Goal: Information Seeking & Learning: Learn about a topic

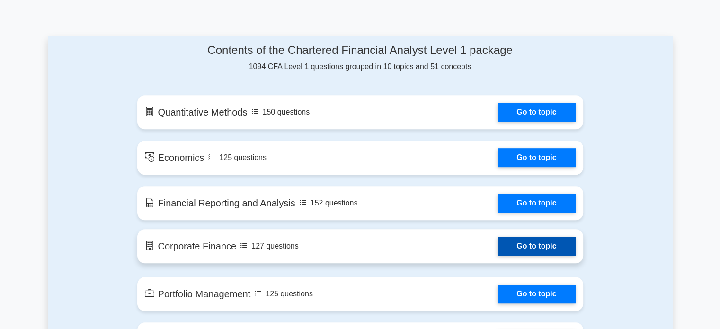
scroll to position [426, 0]
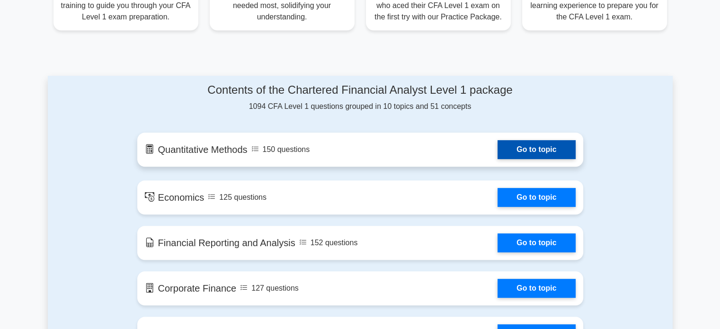
click at [498, 147] on link "Go to topic" at bounding box center [537, 149] width 78 height 19
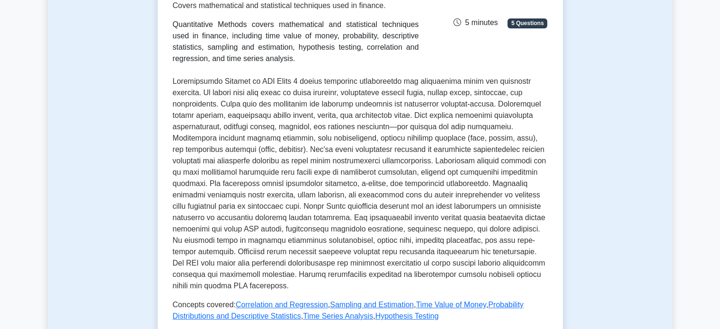
scroll to position [379, 0]
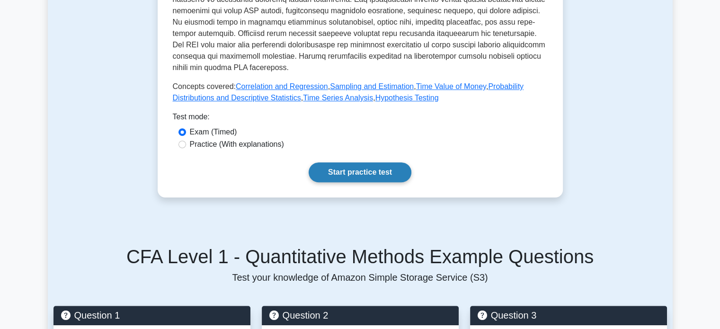
click at [385, 164] on link "Start practice test" at bounding box center [360, 172] width 103 height 20
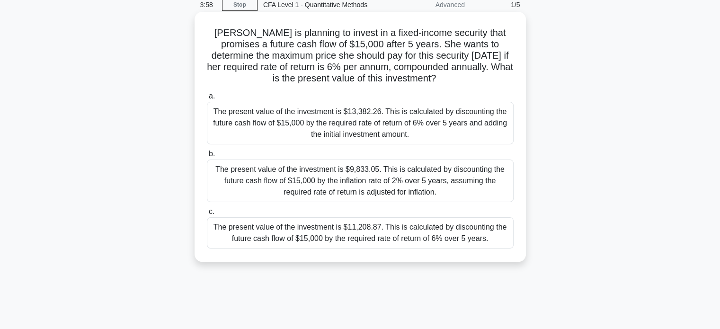
scroll to position [40, 0]
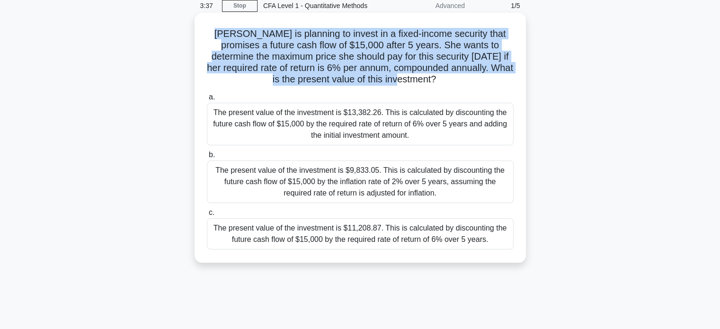
drag, startPoint x: 426, startPoint y: 80, endPoint x: 208, endPoint y: 32, distance: 223.1
click at [208, 32] on h5 "Sarah is planning to invest in a fixed-income security that promises a future c…" at bounding box center [360, 57] width 309 height 58
copy h5 "Sarah is planning to invest in a fixed-income security that promises a future c…"
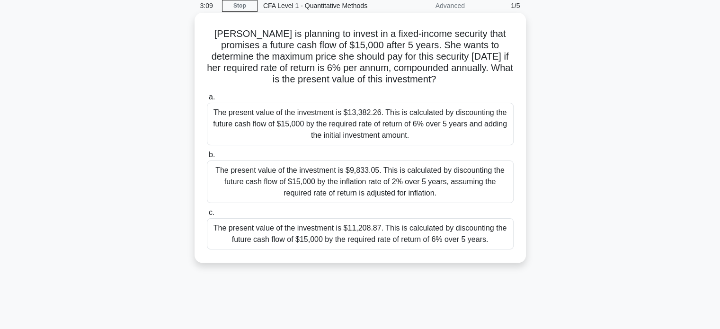
click at [366, 230] on div "The present value of the investment is $11,208.87. This is calculated by discou…" at bounding box center [360, 233] width 307 height 31
click at [207, 216] on input "c. The present value of the investment is $11,208.87. This is calculated by dis…" at bounding box center [207, 213] width 0 height 6
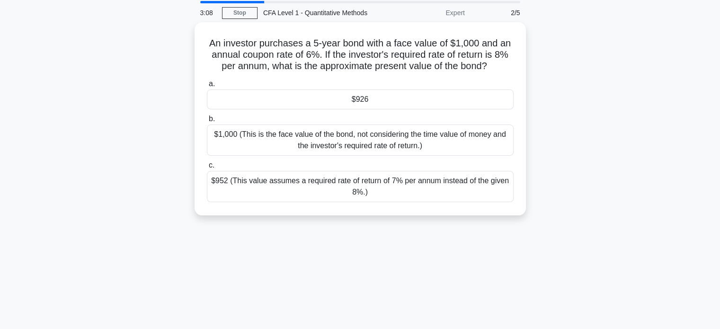
scroll to position [0, 0]
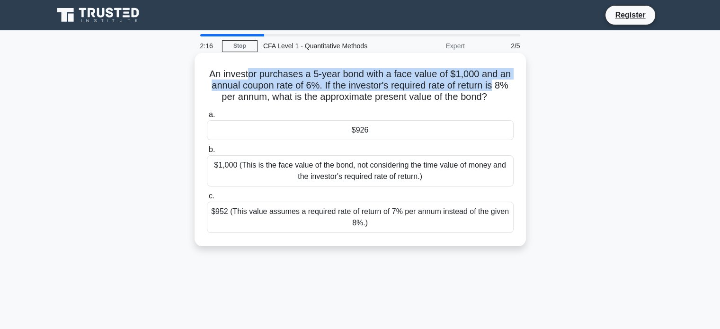
drag, startPoint x: 263, startPoint y: 77, endPoint x: 495, endPoint y: 81, distance: 232.1
click at [495, 81] on h5 "An investor purchases a 5-year bond with a face value of $1,000 and an annual c…" at bounding box center [360, 85] width 309 height 35
click at [358, 74] on h5 "An investor purchases a 5-year bond with a face value of $1,000 and an annual c…" at bounding box center [360, 85] width 309 height 35
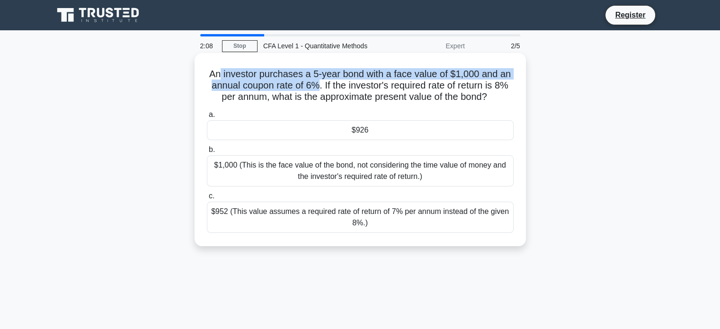
drag, startPoint x: 222, startPoint y: 75, endPoint x: 319, endPoint y: 87, distance: 97.7
click at [319, 87] on h5 "An investor purchases a 5-year bond with a face value of $1,000 and an annual c…" at bounding box center [360, 85] width 309 height 35
click at [250, 79] on h5 "An investor purchases a 5-year bond with a face value of $1,000 and an annual c…" at bounding box center [360, 85] width 309 height 35
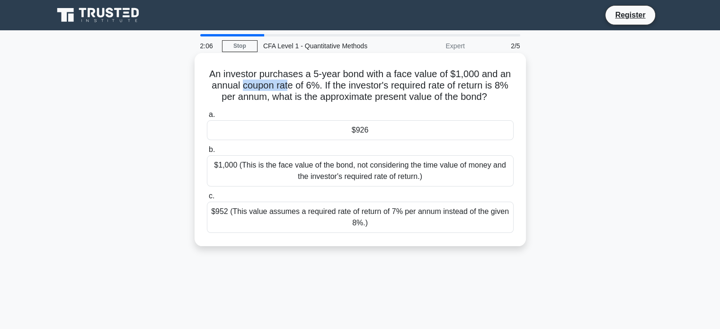
drag, startPoint x: 241, startPoint y: 85, endPoint x: 288, endPoint y: 90, distance: 47.6
click at [288, 90] on h5 "An investor purchases a 5-year bond with a face value of $1,000 and an annual c…" at bounding box center [360, 85] width 309 height 35
drag, startPoint x: 292, startPoint y: 86, endPoint x: 241, endPoint y: 89, distance: 51.2
click at [241, 89] on h5 "An investor purchases a 5-year bond with a face value of $1,000 and an annual c…" at bounding box center [360, 85] width 309 height 35
click at [364, 90] on h5 "An investor purchases a 5-year bond with a face value of $1,000 and an annual c…" at bounding box center [360, 85] width 309 height 35
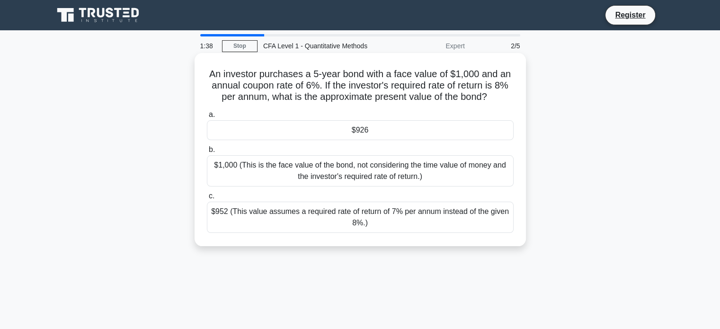
drag, startPoint x: 494, startPoint y: 95, endPoint x: 209, endPoint y: 68, distance: 286.4
click at [209, 68] on h5 "An investor purchases a 5-year bond with a face value of $1,000 and an annual c…" at bounding box center [360, 85] width 309 height 35
copy h5 "An investor purchases a 5-year bond with a face value of $1,000 and an annual c…"
click at [396, 134] on div "$926" at bounding box center [360, 130] width 307 height 20
click at [207, 118] on input "a. $926" at bounding box center [207, 115] width 0 height 6
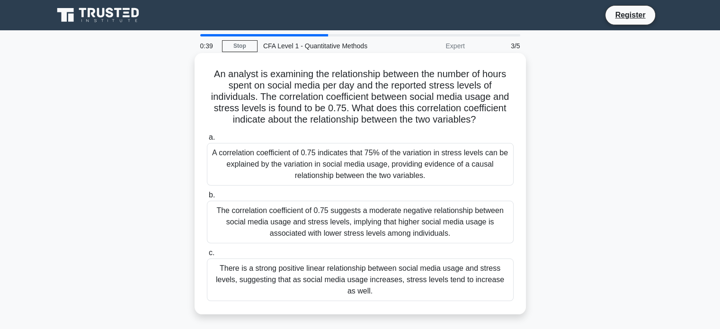
click at [396, 162] on div "A correlation coefficient of 0.75 indicates that 75% of the variation in stress…" at bounding box center [360, 164] width 307 height 43
click at [207, 141] on input "a. A correlation coefficient of 0.75 indicates that 75% of the variation in str…" at bounding box center [207, 137] width 0 height 6
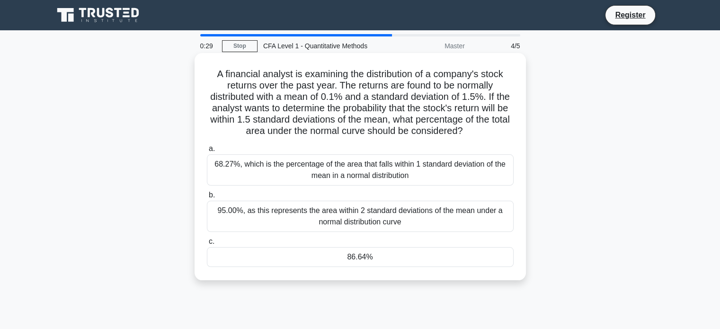
click at [367, 259] on div "86.64%" at bounding box center [360, 257] width 307 height 20
click at [207, 245] on input "c. 86.64%" at bounding box center [207, 242] width 0 height 6
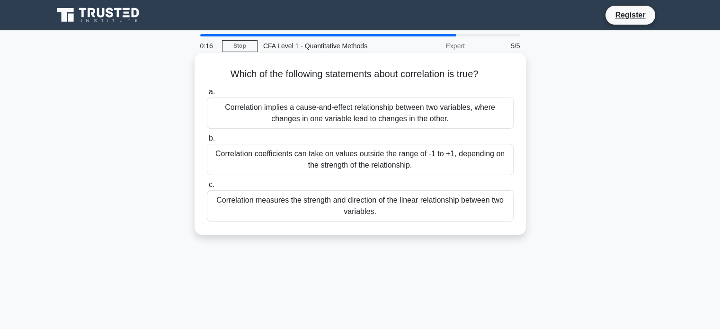
click at [411, 206] on div "Correlation measures the strength and direction of the linear relationship betw…" at bounding box center [360, 205] width 307 height 31
click at [207, 188] on input "c. Correlation measures the strength and direction of the linear relationship b…" at bounding box center [207, 185] width 0 height 6
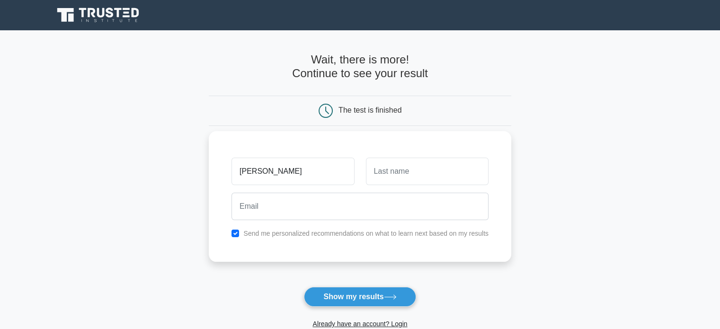
type input "[PERSON_NAME]"
click at [403, 174] on input "text" at bounding box center [427, 171] width 123 height 27
type input "[PERSON_NAME]"
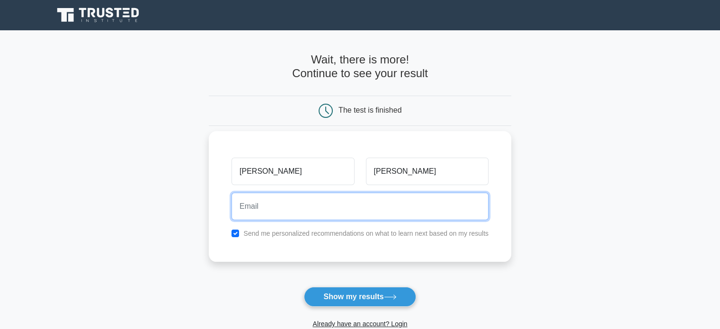
click at [367, 209] on input "email" at bounding box center [360, 206] width 257 height 27
click at [398, 206] on input "email" at bounding box center [360, 206] width 257 height 27
paste input "[EMAIL_ADDRESS][DOMAIN_NAME]"
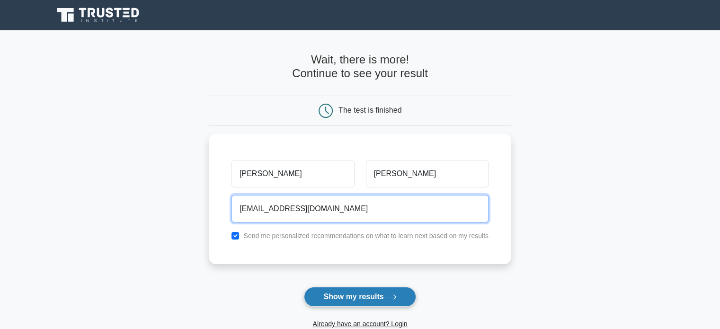
type input "mevif93597@baxidy.com"
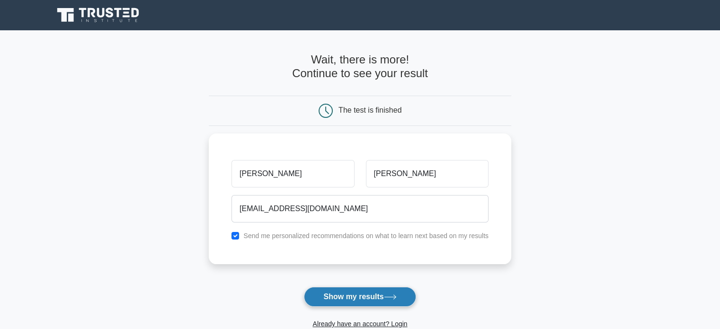
click at [375, 296] on button "Show my results" at bounding box center [360, 297] width 112 height 20
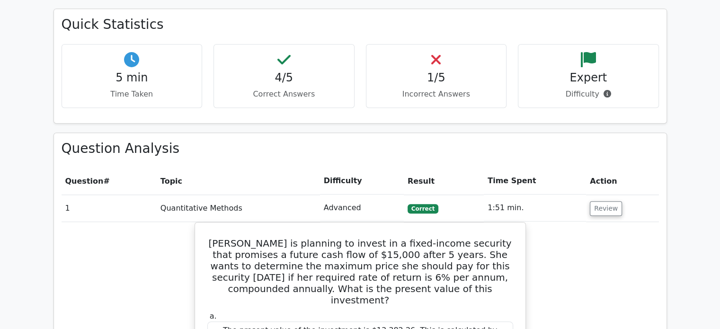
scroll to position [555, 0]
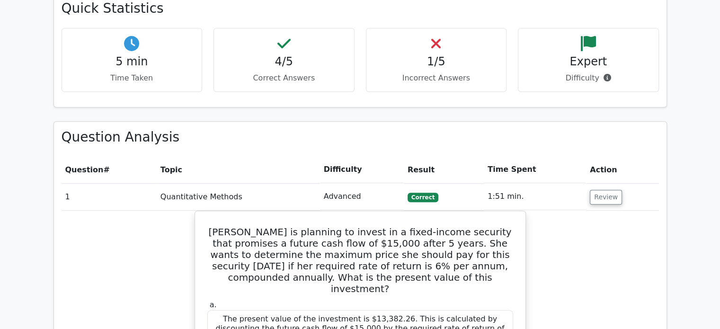
click at [456, 72] on p "Incorrect Answers" at bounding box center [436, 77] width 125 height 11
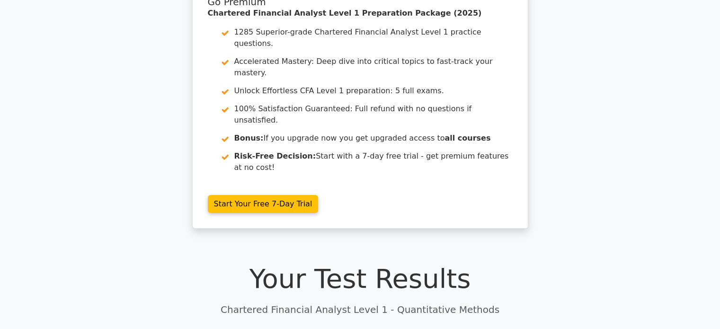
scroll to position [0, 0]
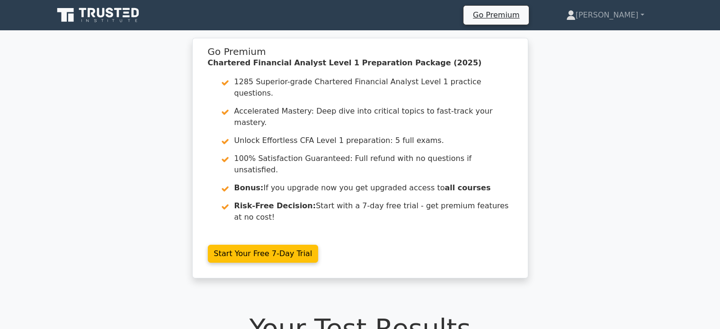
click at [114, 18] on icon at bounding box center [99, 15] width 91 height 18
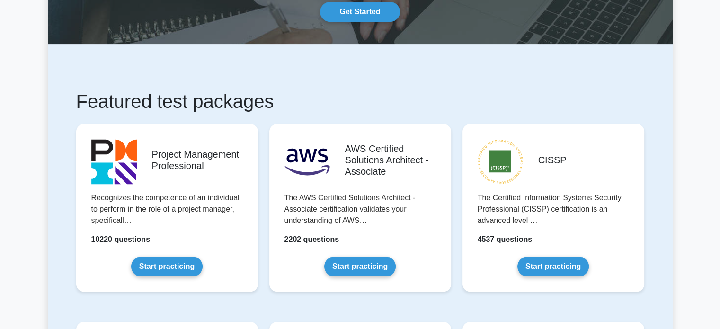
scroll to position [95, 0]
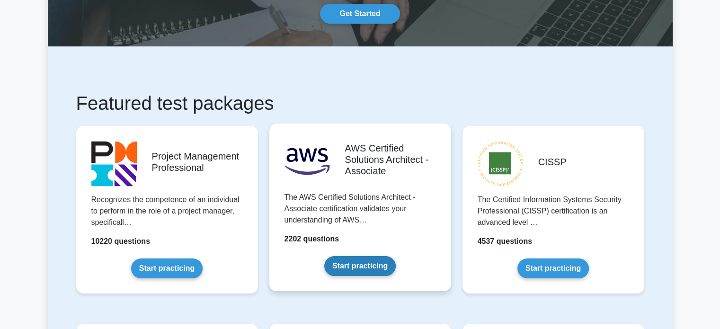
click at [381, 272] on link "Start practicing" at bounding box center [360, 266] width 72 height 20
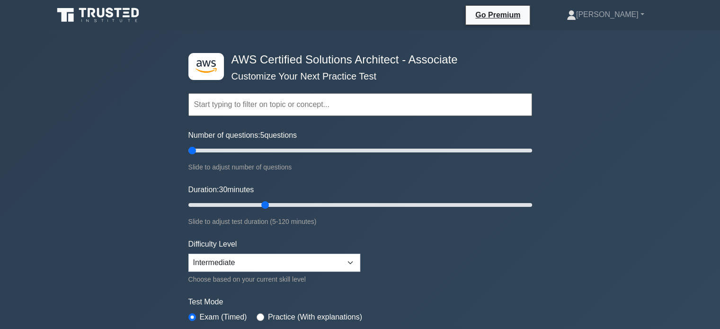
drag, startPoint x: 227, startPoint y: 152, endPoint x: 176, endPoint y: 152, distance: 50.7
type input "5"
click at [188, 152] on input "Number of questions: 5 questions" at bounding box center [360, 150] width 344 height 11
drag, startPoint x: 266, startPoint y: 203, endPoint x: 144, endPoint y: 193, distance: 122.6
type input "5"
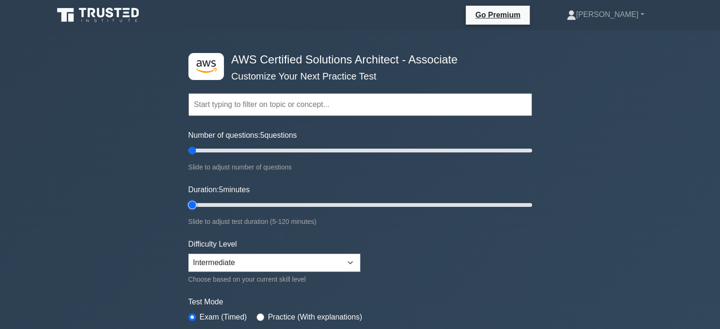
click at [188, 199] on input "Duration: 5 minutes" at bounding box center [360, 204] width 344 height 11
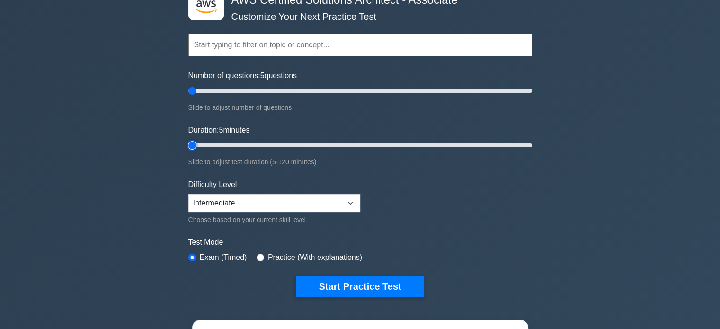
scroll to position [95, 0]
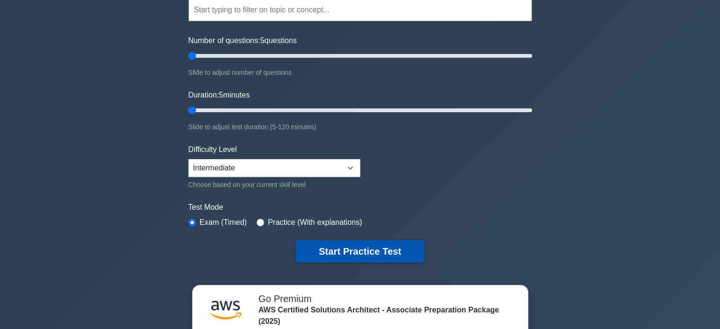
click at [376, 248] on button "Start Practice Test" at bounding box center [360, 252] width 128 height 22
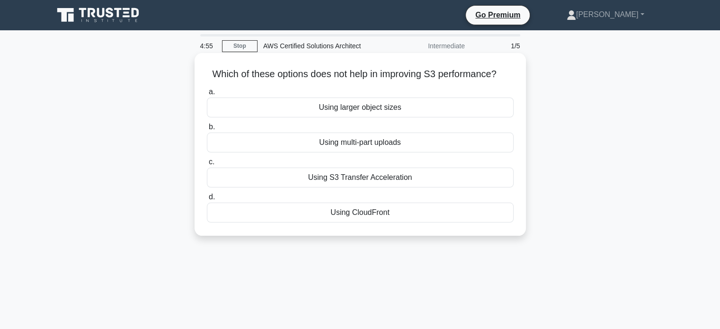
click at [400, 98] on div "Using larger object sizes" at bounding box center [360, 108] width 307 height 20
click at [207, 95] on input "a. Using larger object sizes" at bounding box center [207, 92] width 0 height 6
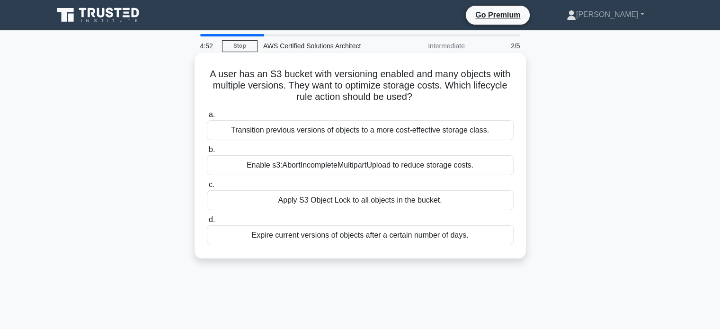
click at [390, 174] on div "Enable s3:AbortIncompleteMultipartUpload to reduce storage costs." at bounding box center [360, 165] width 307 height 20
click at [207, 153] on input "b. Enable s3:AbortIncompleteMultipartUpload to reduce storage costs." at bounding box center [207, 150] width 0 height 6
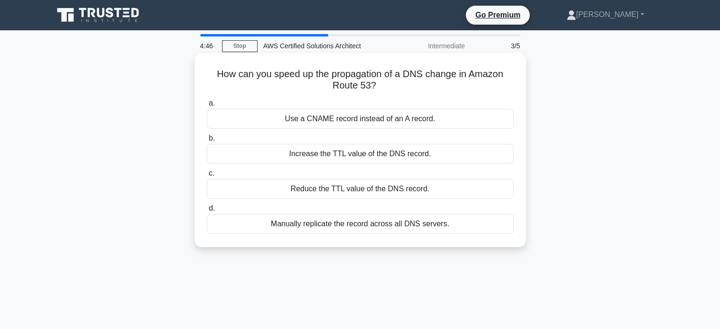
click at [386, 158] on div "Increase the TTL value of the DNS record." at bounding box center [360, 154] width 307 height 20
click at [207, 142] on input "b. Increase the TTL value of the DNS record." at bounding box center [207, 138] width 0 height 6
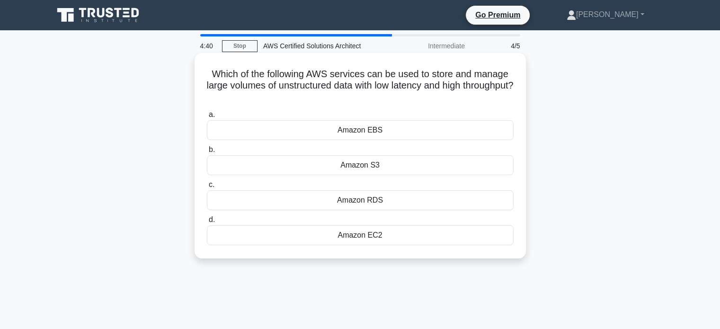
click at [392, 206] on div "Amazon RDS" at bounding box center [360, 200] width 307 height 20
click at [207, 188] on input "c. Amazon RDS" at bounding box center [207, 185] width 0 height 6
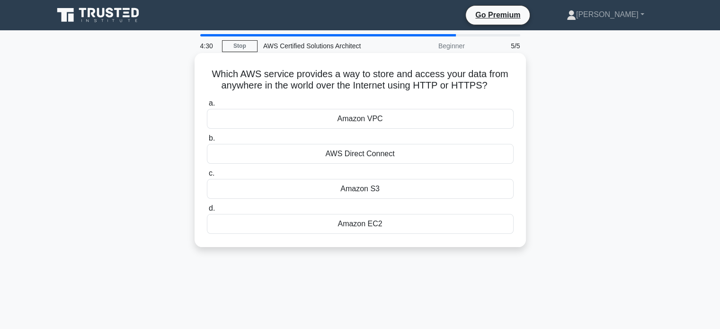
click at [398, 121] on div "Amazon VPC" at bounding box center [360, 119] width 307 height 20
click at [207, 107] on input "a. Amazon VPC" at bounding box center [207, 103] width 0 height 6
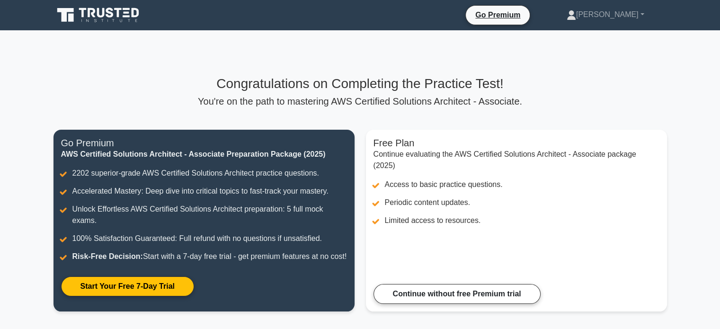
click at [119, 17] on icon at bounding box center [99, 15] width 91 height 18
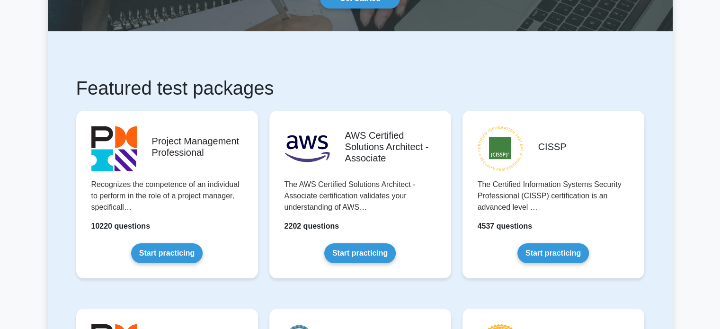
scroll to position [102, 0]
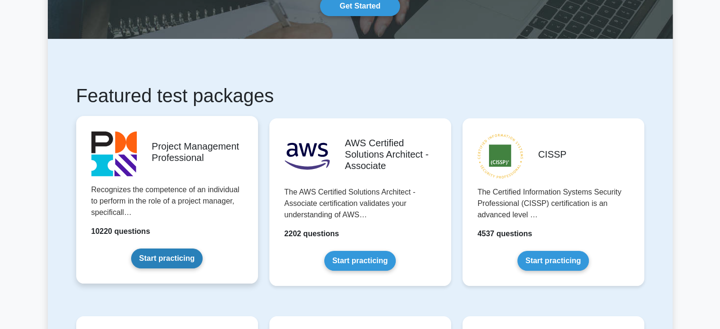
click at [156, 258] on link "Start practicing" at bounding box center [167, 259] width 72 height 20
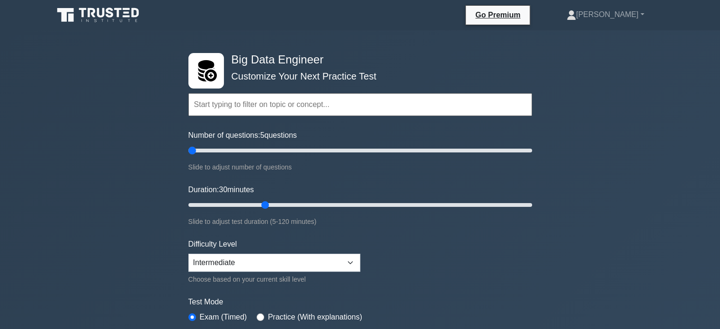
drag, startPoint x: 233, startPoint y: 148, endPoint x: 171, endPoint y: 149, distance: 62.0
type input "5"
click at [188, 149] on input "Number of questions: 5 questions" at bounding box center [360, 150] width 344 height 11
drag, startPoint x: 264, startPoint y: 206, endPoint x: 154, endPoint y: 192, distance: 110.3
type input "5"
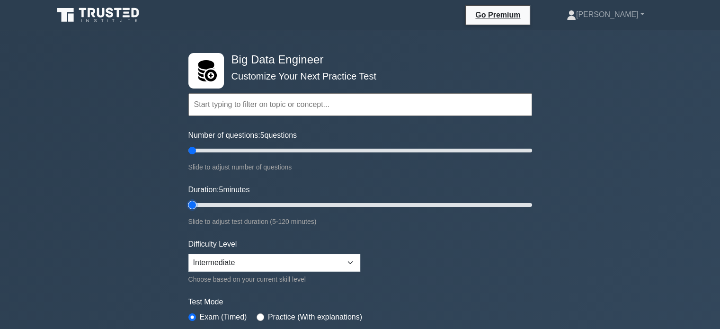
click at [188, 199] on input "Duration: 5 minutes" at bounding box center [360, 204] width 344 height 11
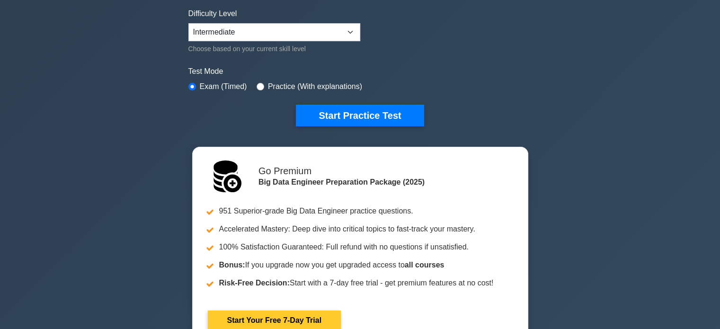
scroll to position [237, 0]
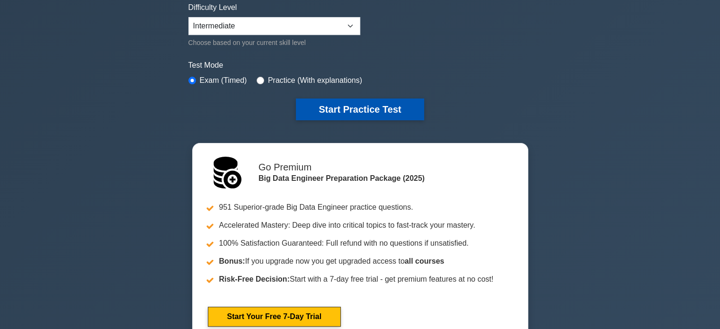
click at [376, 109] on button "Start Practice Test" at bounding box center [360, 110] width 128 height 22
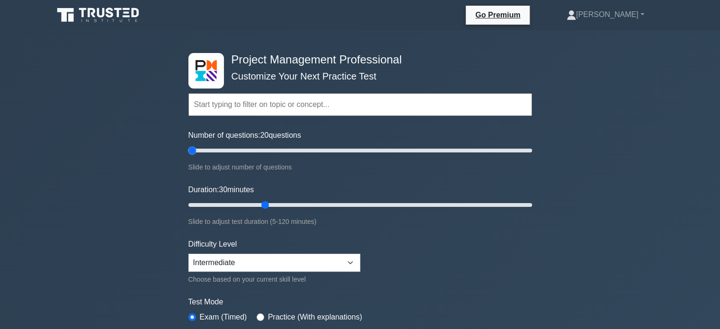
drag, startPoint x: 219, startPoint y: 151, endPoint x: 163, endPoint y: 164, distance: 57.4
type input "5"
click at [188, 156] on input "Number of questions: 20 questions" at bounding box center [360, 150] width 344 height 11
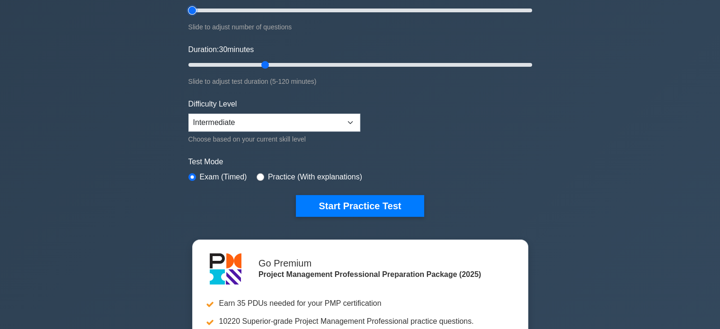
scroll to position [237, 0]
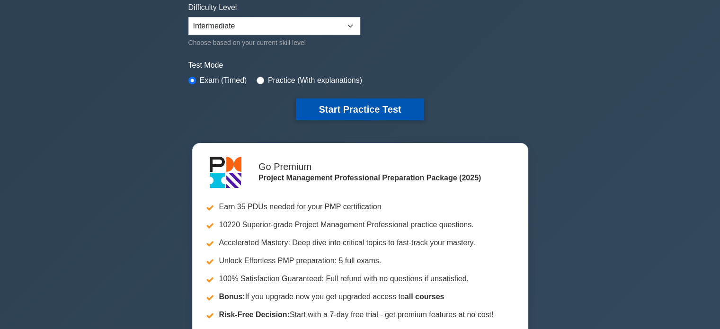
click at [379, 108] on button "Start Practice Test" at bounding box center [360, 110] width 128 height 22
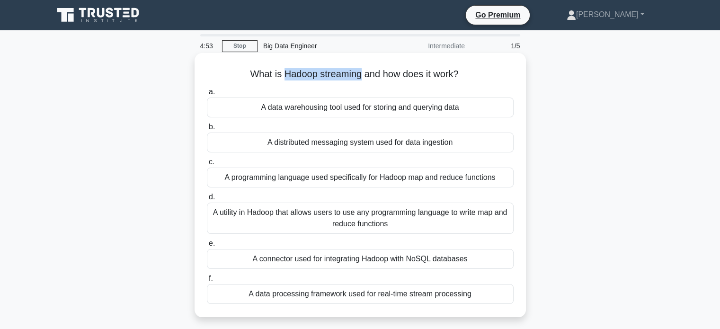
drag, startPoint x: 282, startPoint y: 76, endPoint x: 358, endPoint y: 75, distance: 75.8
click at [358, 75] on h5 "What is Hadoop streaming and how does it work? .spinner_0XTQ{transform-origin:c…" at bounding box center [360, 74] width 309 height 12
click at [385, 289] on div "A data processing framework used for real-time stream processing" at bounding box center [360, 294] width 307 height 20
click at [207, 282] on input "f. A data processing framework used for real-time stream processing" at bounding box center [207, 279] width 0 height 6
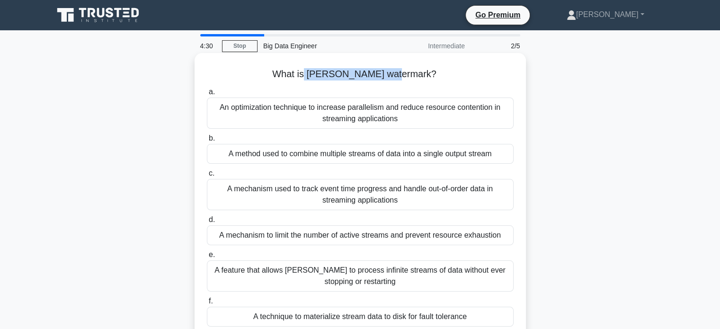
drag, startPoint x: 329, startPoint y: 72, endPoint x: 404, endPoint y: 77, distance: 75.0
click at [404, 77] on h5 "What is [PERSON_NAME] watermark? .spinner_0XTQ{transform-origin:center;animatio…" at bounding box center [360, 74] width 309 height 12
click at [393, 196] on div "A mechanism used to track event time progress and handle out-of-order data in s…" at bounding box center [360, 194] width 307 height 31
click at [207, 177] on input "c. A mechanism used to track event time progress and handle out-of-order data i…" at bounding box center [207, 173] width 0 height 6
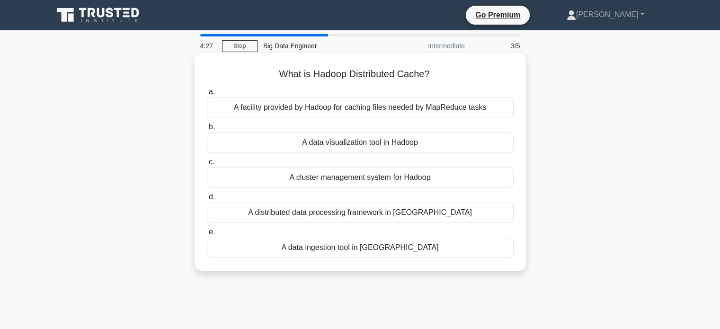
click at [393, 223] on div "a. A facility provided by Hadoop for caching files needed by MapReduce tasks b.…" at bounding box center [360, 171] width 318 height 175
click at [395, 207] on div "A distributed data processing framework in [GEOGRAPHIC_DATA]" at bounding box center [360, 213] width 307 height 20
click at [207, 200] on input "d. A distributed data processing framework in [GEOGRAPHIC_DATA]" at bounding box center [207, 197] width 0 height 6
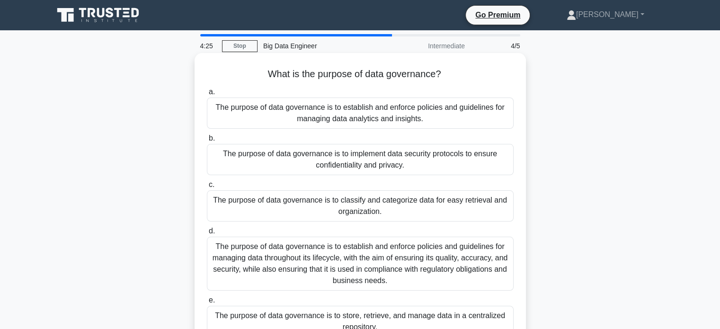
click at [396, 171] on div "The purpose of data governance is to implement data security protocols to ensur…" at bounding box center [360, 159] width 307 height 31
click at [207, 142] on input "b. The purpose of data governance is to implement data security protocols to en…" at bounding box center [207, 138] width 0 height 6
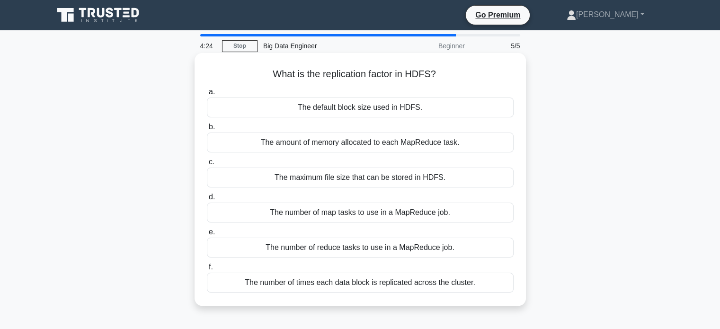
click at [391, 219] on div "The number of map tasks to use in a MapReduce job." at bounding box center [360, 213] width 307 height 20
click at [207, 200] on input "d. The number of map tasks to use in a MapReduce job." at bounding box center [207, 197] width 0 height 6
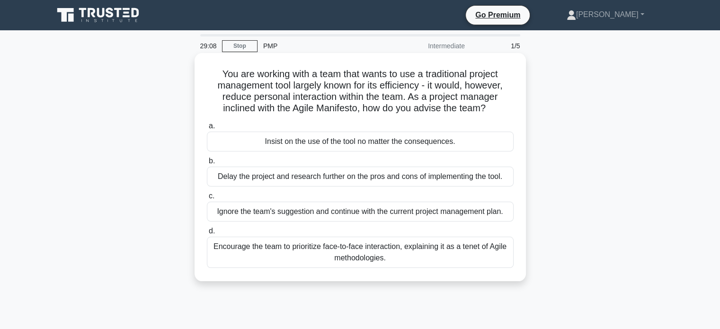
click at [345, 253] on div "Encourage the team to prioritize face-to-face interaction, explaining it as a t…" at bounding box center [360, 252] width 307 height 31
click at [207, 234] on input "d. Encourage the team to prioritize face-to-face interaction, explaining it as …" at bounding box center [207, 231] width 0 height 6
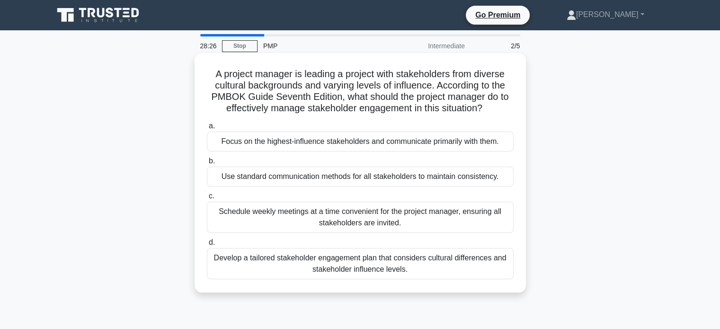
click at [351, 174] on div "Use standard communication methods for all stakeholders to maintain consistency." at bounding box center [360, 177] width 307 height 20
click at [207, 164] on input "b. Use standard communication methods for all stakeholders to maintain consiste…" at bounding box center [207, 161] width 0 height 6
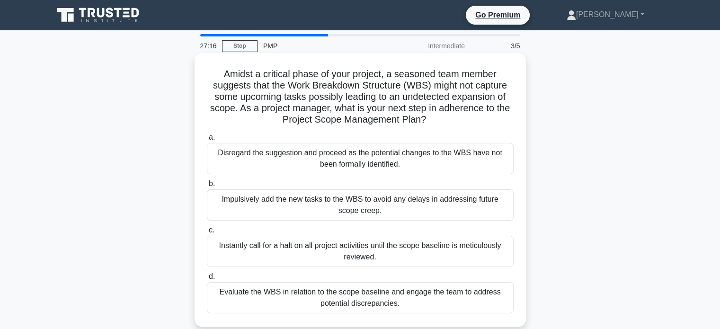
click at [333, 310] on div "Evaluate the WBS in relation to the scope baseline and engage the team to addre…" at bounding box center [360, 297] width 307 height 31
click at [207, 280] on input "d. Evaluate the WBS in relation to the scope baseline and engage the team to ad…" at bounding box center [207, 277] width 0 height 6
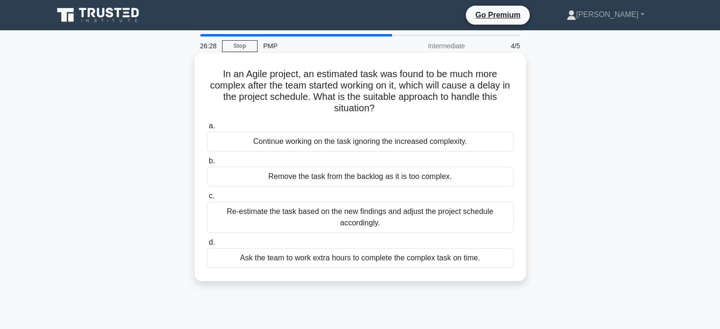
click at [356, 223] on div "Re-estimate the task based on the new findings and adjust the project schedule …" at bounding box center [360, 217] width 307 height 31
click at [207, 199] on input "c. Re-estimate the task based on the new findings and adjust the project schedu…" at bounding box center [207, 196] width 0 height 6
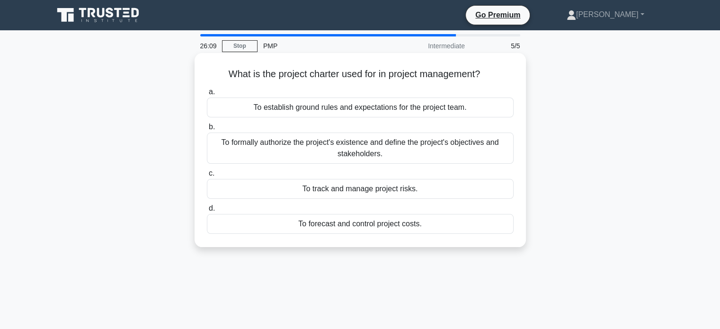
click at [349, 157] on div "To formally authorize the project's existence and define the project's objectiv…" at bounding box center [360, 148] width 307 height 31
click at [207, 130] on input "b. To formally authorize the project's existence and define the project's objec…" at bounding box center [207, 127] width 0 height 6
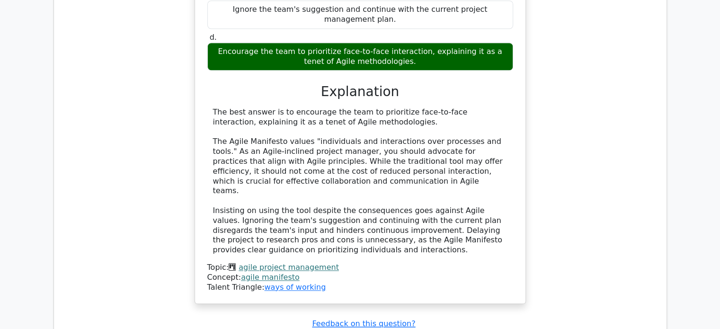
scroll to position [1089, 0]
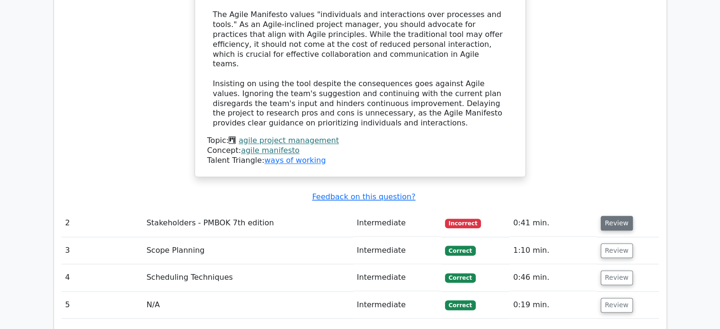
click at [616, 216] on button "Review" at bounding box center [617, 223] width 32 height 15
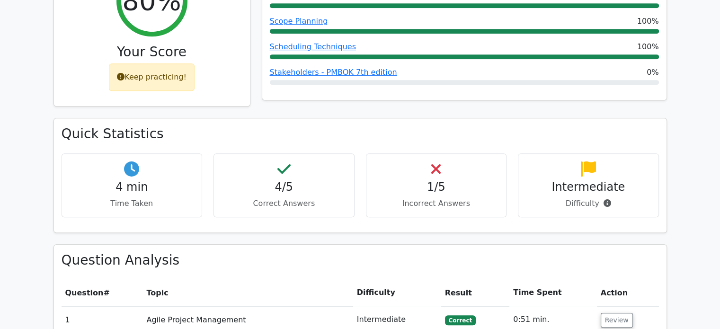
scroll to position [474, 0]
